Goal: Find specific page/section: Find specific page/section

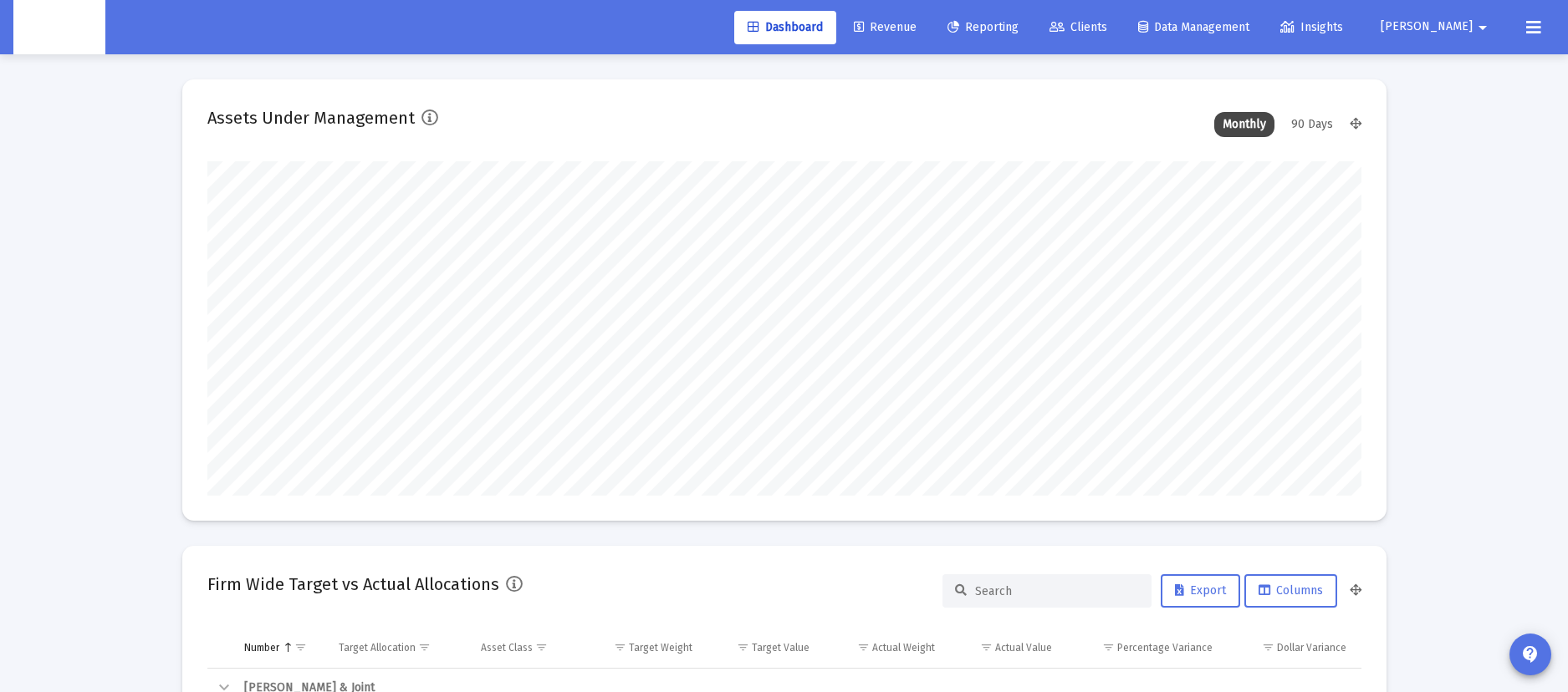
scroll to position [335, 621]
click at [1107, 20] on span "Clients" at bounding box center [1078, 26] width 58 height 14
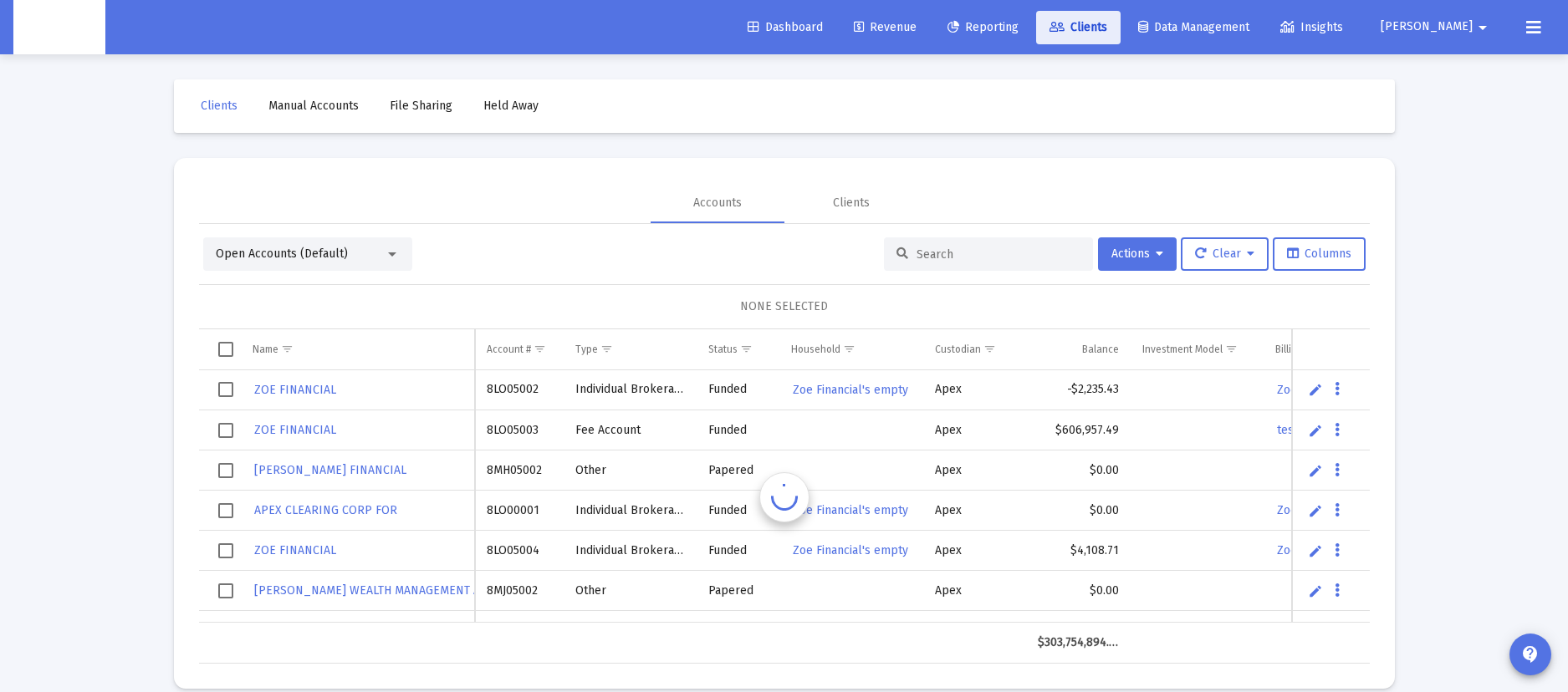
click at [1107, 23] on span "Clients" at bounding box center [1078, 26] width 58 height 14
click at [937, 248] on input at bounding box center [998, 254] width 164 height 14
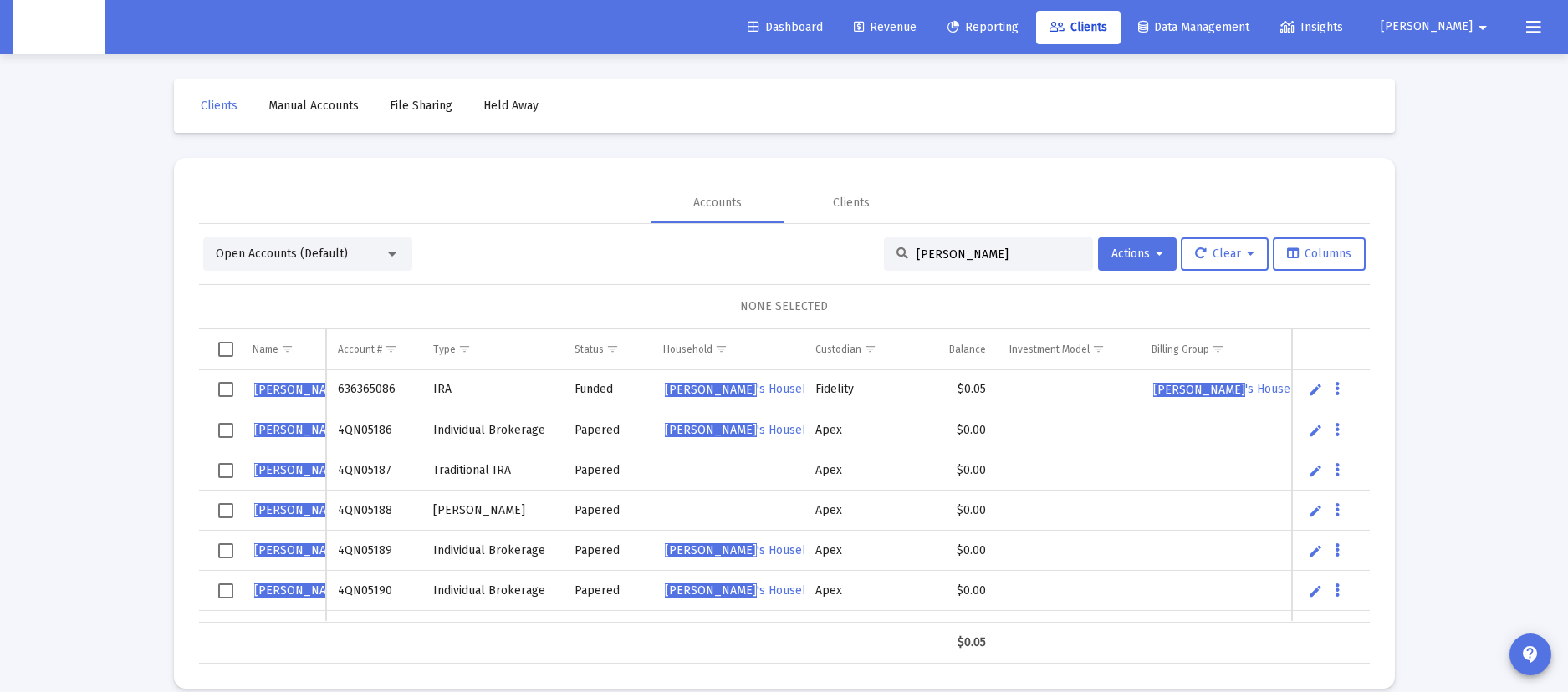
scroll to position [22, 0]
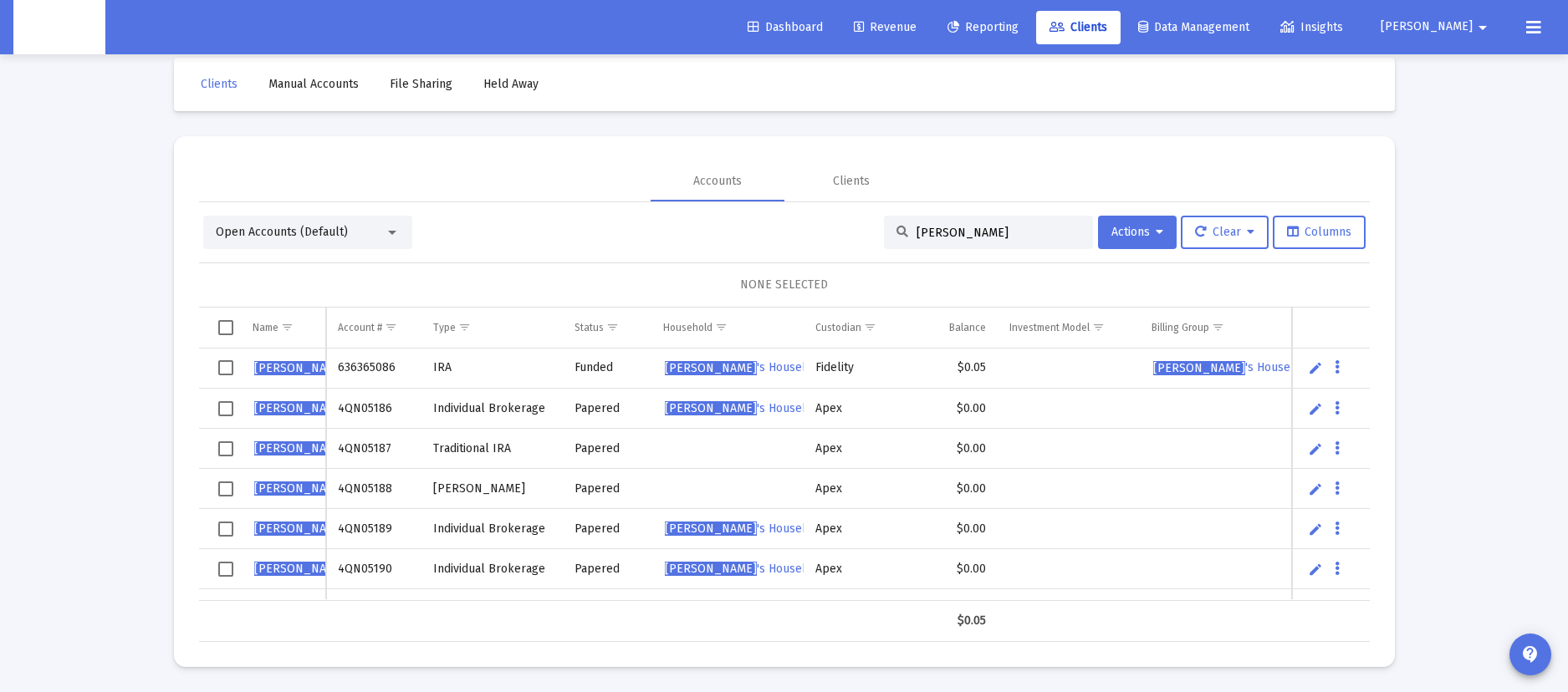
type input "[PERSON_NAME]"
click at [469, 265] on div "NONE SELECTED" at bounding box center [784, 285] width 1170 height 45
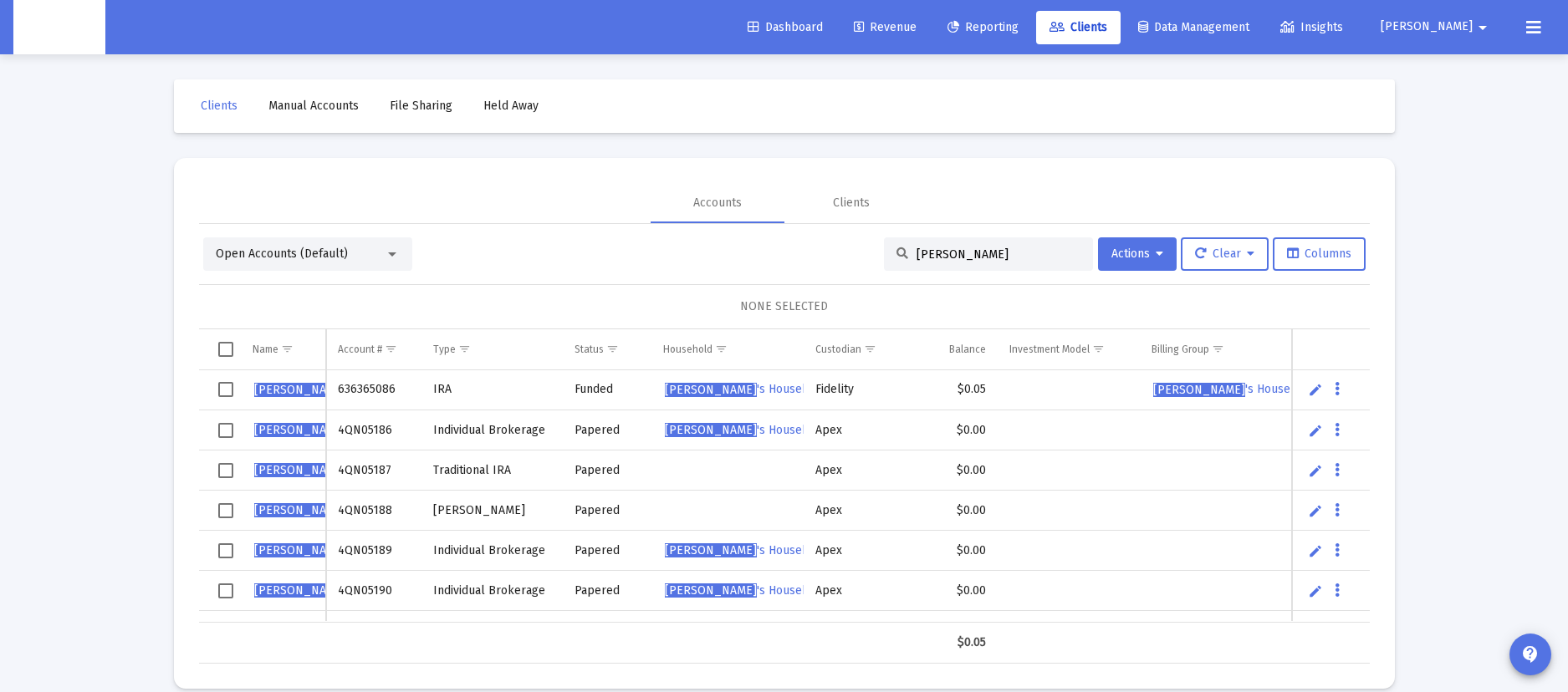
click at [339, 390] on td "636365086" at bounding box center [374, 390] width 96 height 40
